Goal: Task Accomplishment & Management: Manage account settings

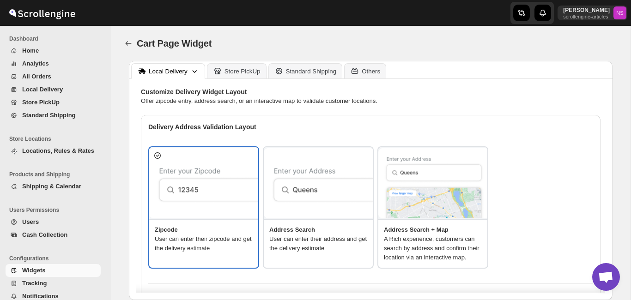
scroll to position [70, 0]
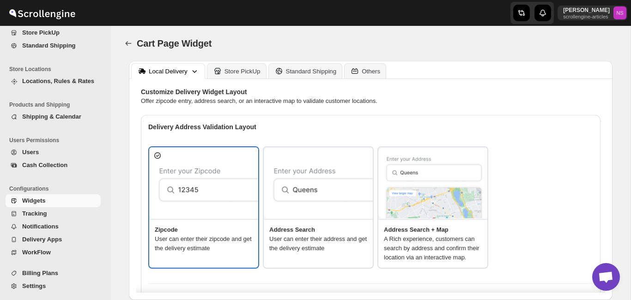
click at [41, 291] on span "Settings" at bounding box center [60, 286] width 77 height 9
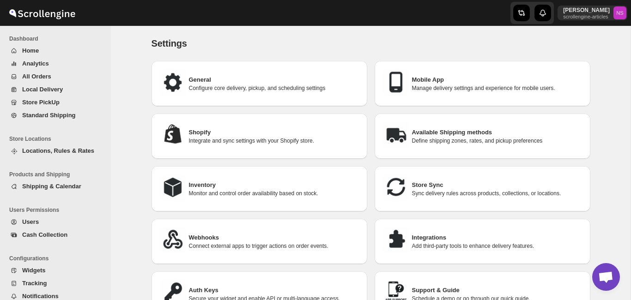
click at [459, 139] on p "Define shipping zones, rates, and pickup preferences" at bounding box center [497, 140] width 171 height 7
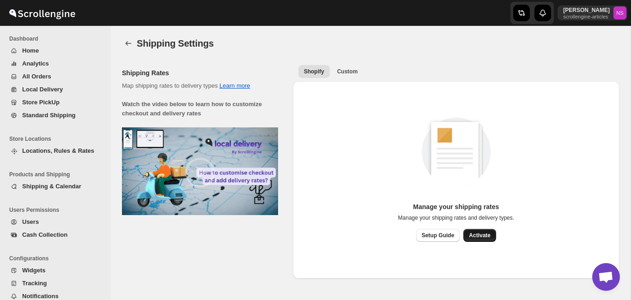
click at [481, 231] on button "Activate" at bounding box center [479, 235] width 33 height 13
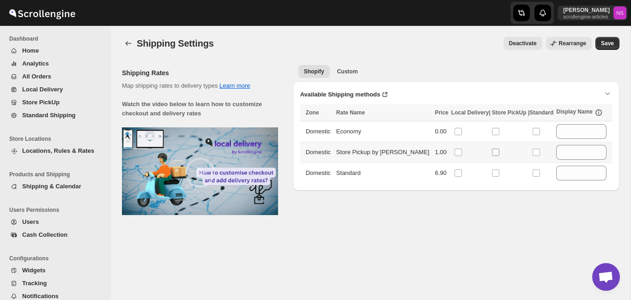
click at [492, 151] on input "checkbox" at bounding box center [495, 152] width 7 height 7
checkbox input "true"
click at [455, 176] on input "checkbox" at bounding box center [458, 173] width 7 height 7
checkbox input "true"
click at [533, 174] on input "checkbox" at bounding box center [536, 173] width 7 height 7
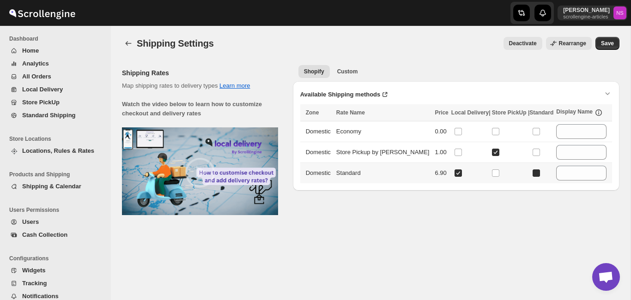
checkbox input "true"
click at [454, 177] on span at bounding box center [458, 173] width 8 height 8
click at [455, 177] on input "checkbox" at bounding box center [458, 173] width 7 height 7
checkbox input "false"
click at [533, 132] on input "checkbox" at bounding box center [536, 131] width 7 height 7
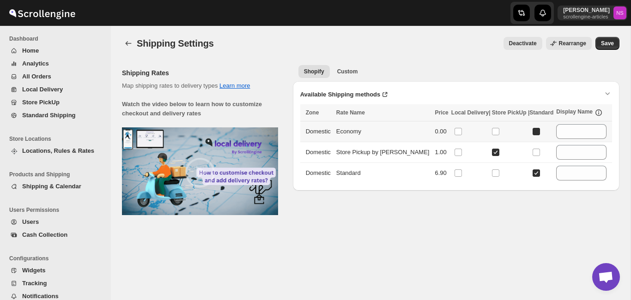
checkbox input "true"
click at [542, 228] on div "Shipping Settings. This page is ready Shipping Settings Deactivate Rearrange Mo…" at bounding box center [371, 163] width 520 height 274
click at [612, 44] on span "Save" at bounding box center [607, 43] width 13 height 7
click at [605, 43] on span "Save" at bounding box center [607, 43] width 13 height 7
click at [348, 74] on div "90429620333" at bounding box center [341, 80] width 48 height 20
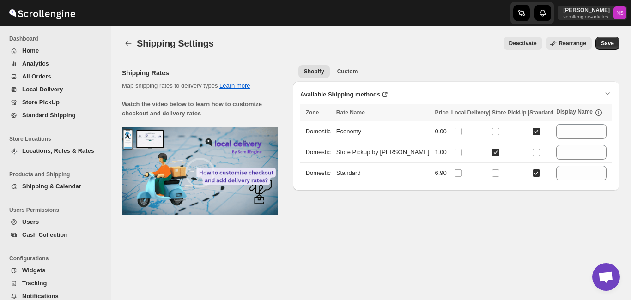
click at [392, 72] on ul "Shopify Custom More views" at bounding box center [352, 71] width 111 height 13
click at [345, 73] on span "Custom" at bounding box center [347, 71] width 21 height 7
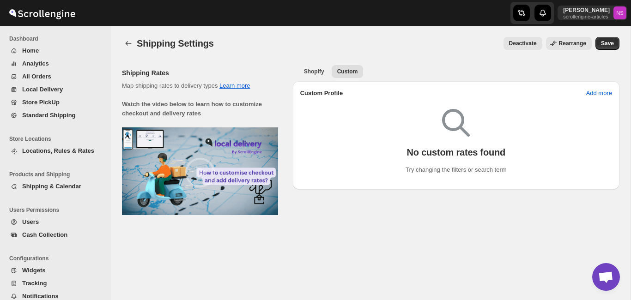
drag, startPoint x: 365, startPoint y: 26, endPoint x: 532, endPoint y: -25, distance: 175.0
click at [532, 0] on html "Skip to content [PERSON_NAME] scrollengine-articles NS Dashboard Home Analytics…" at bounding box center [315, 150] width 631 height 300
